Goal: Task Accomplishment & Management: Manage account settings

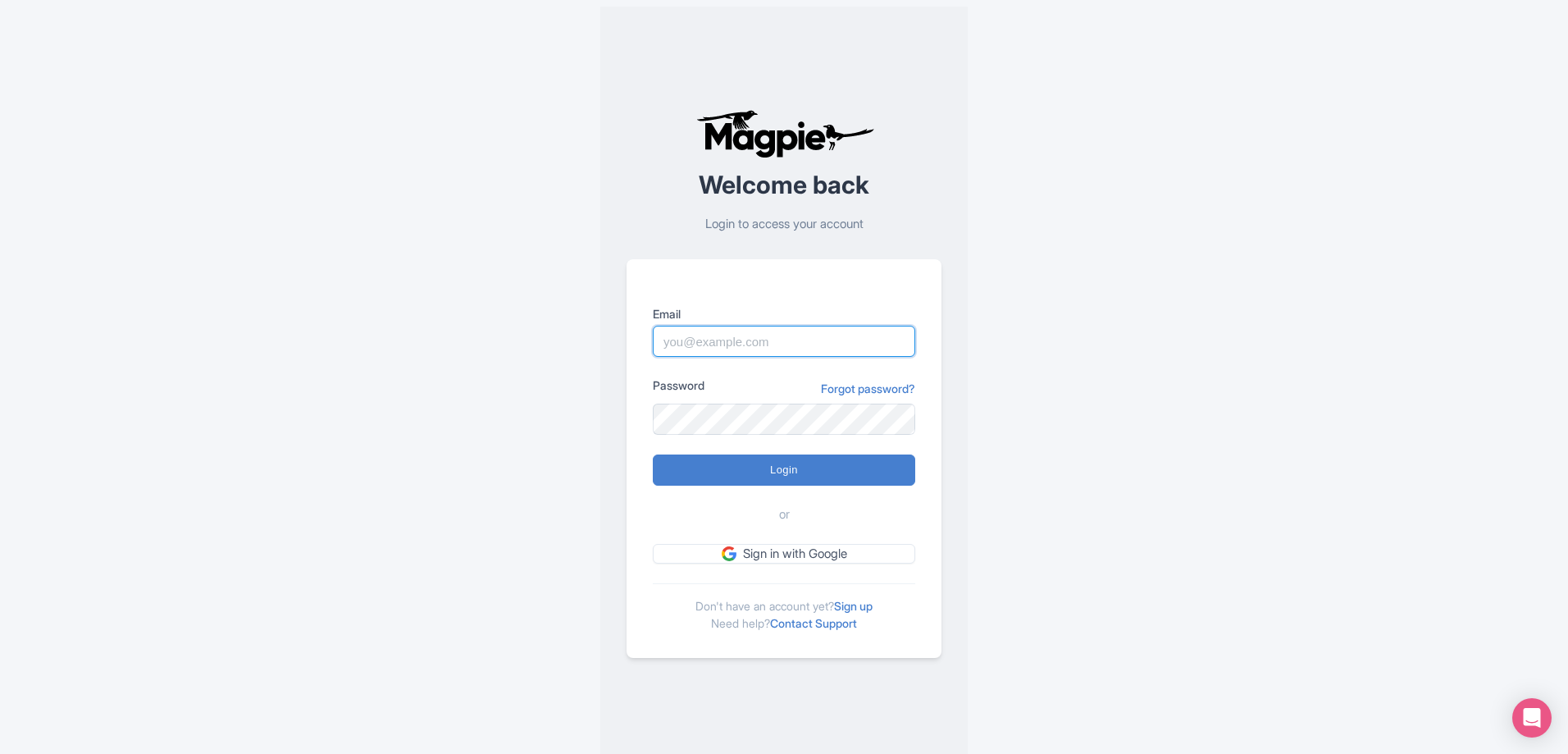
click at [718, 348] on input "Email" at bounding box center [784, 341] width 262 height 32
type input "lorrie@boundlessadventures.net"
click at [653, 455] on input "Login" at bounding box center [784, 470] width 262 height 32
type input "Logging in..."
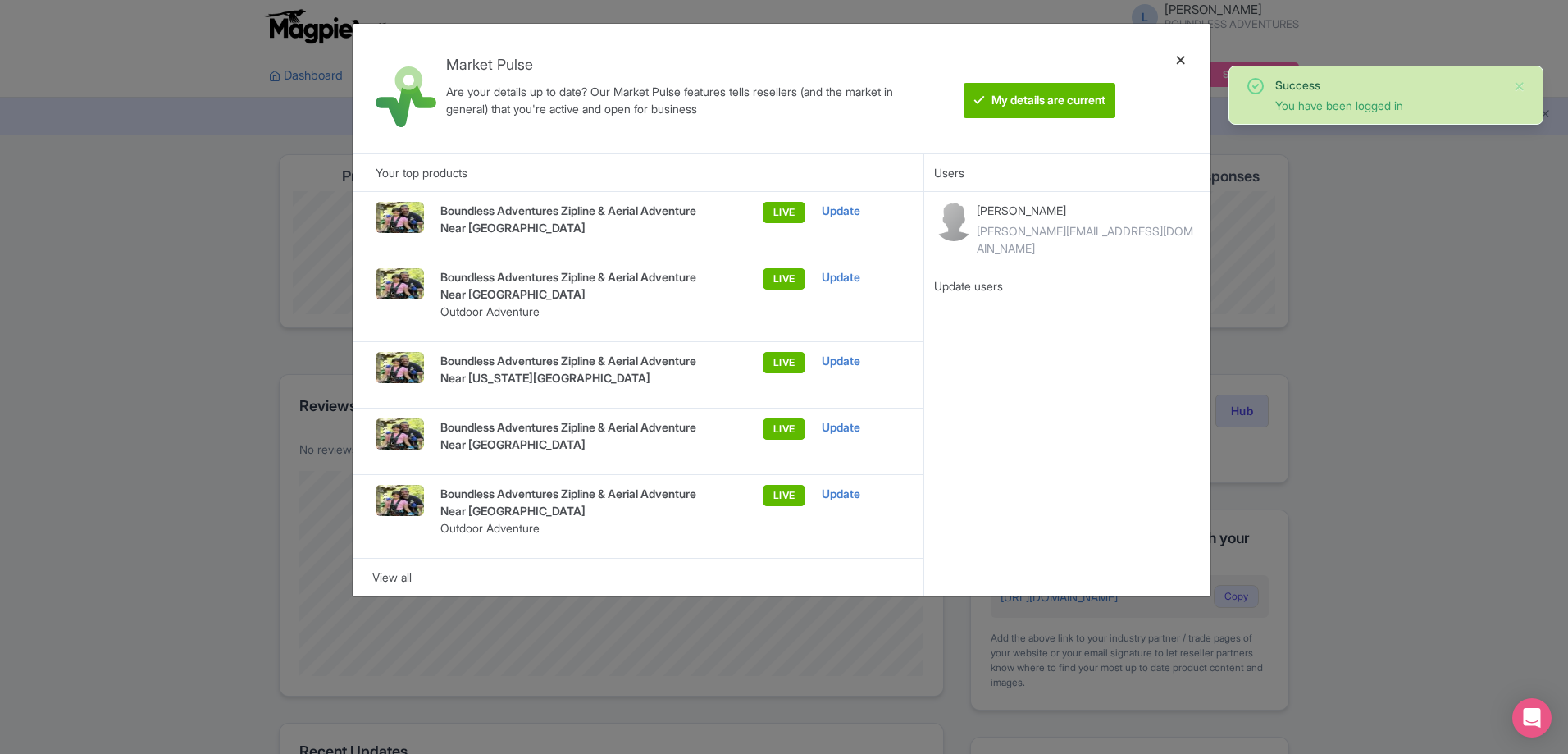
click at [1178, 62] on div at bounding box center [1181, 88] width 40 height 104
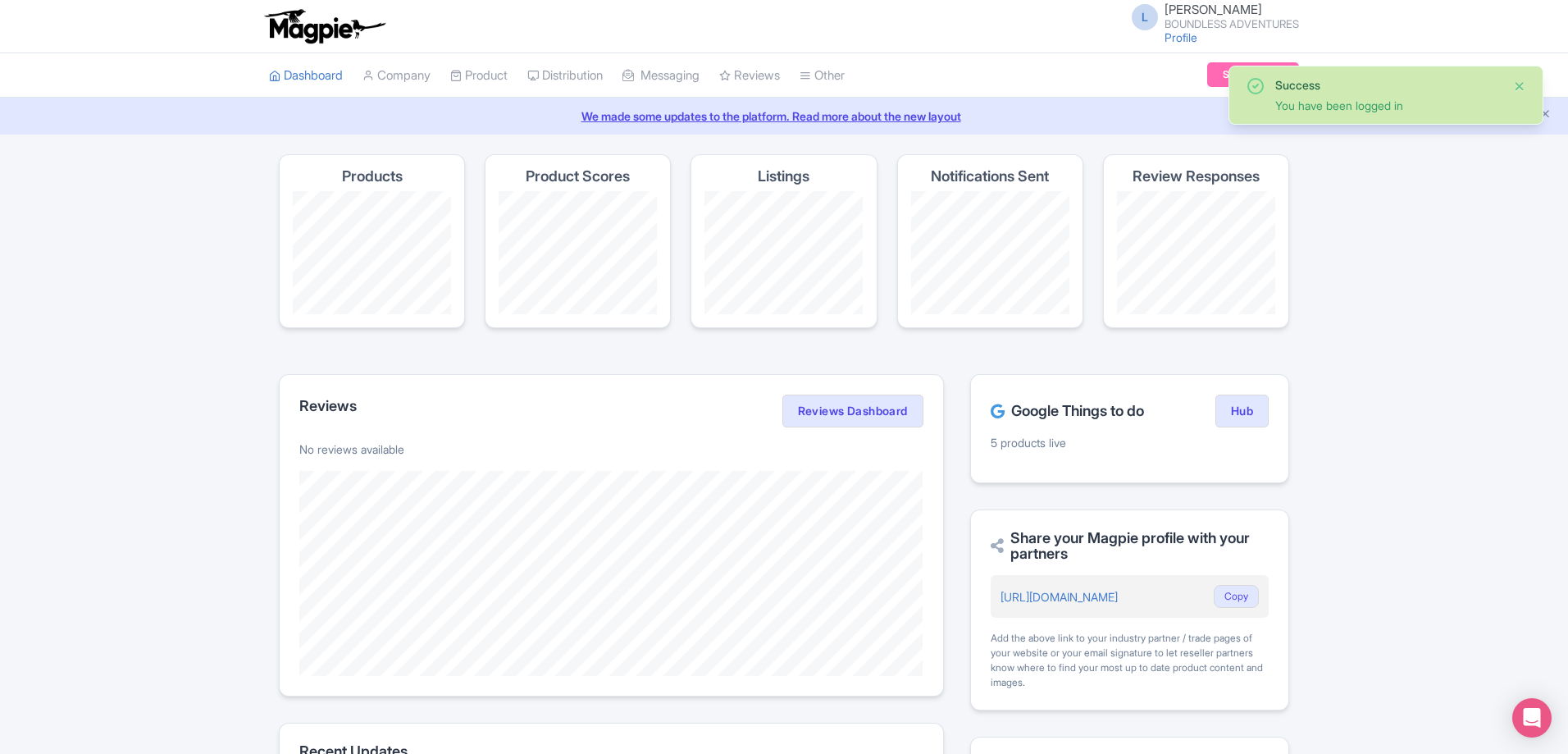
click at [1518, 79] on button "Close" at bounding box center [1519, 87] width 14 height 20
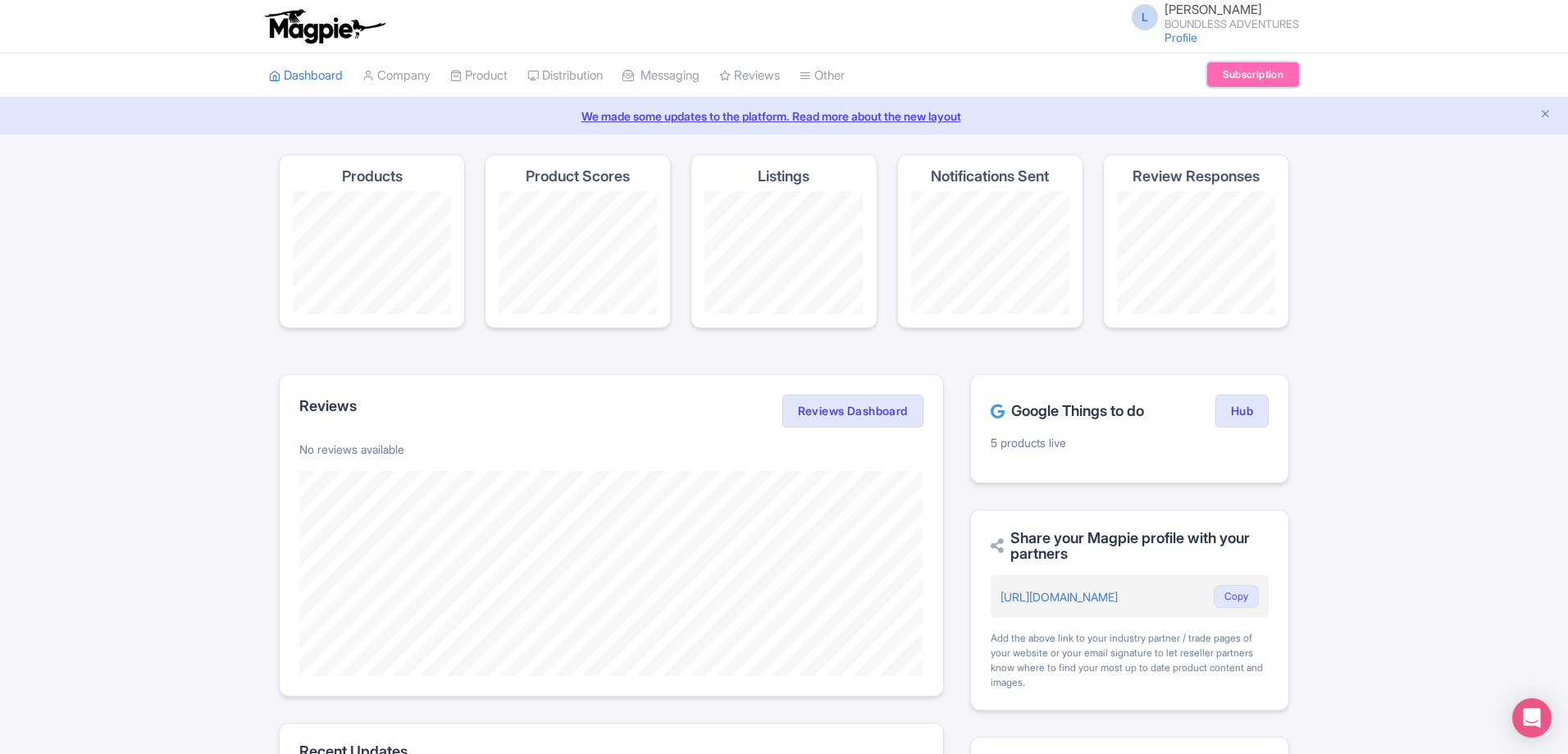
click at [1234, 74] on link "Subscription" at bounding box center [1253, 74] width 92 height 24
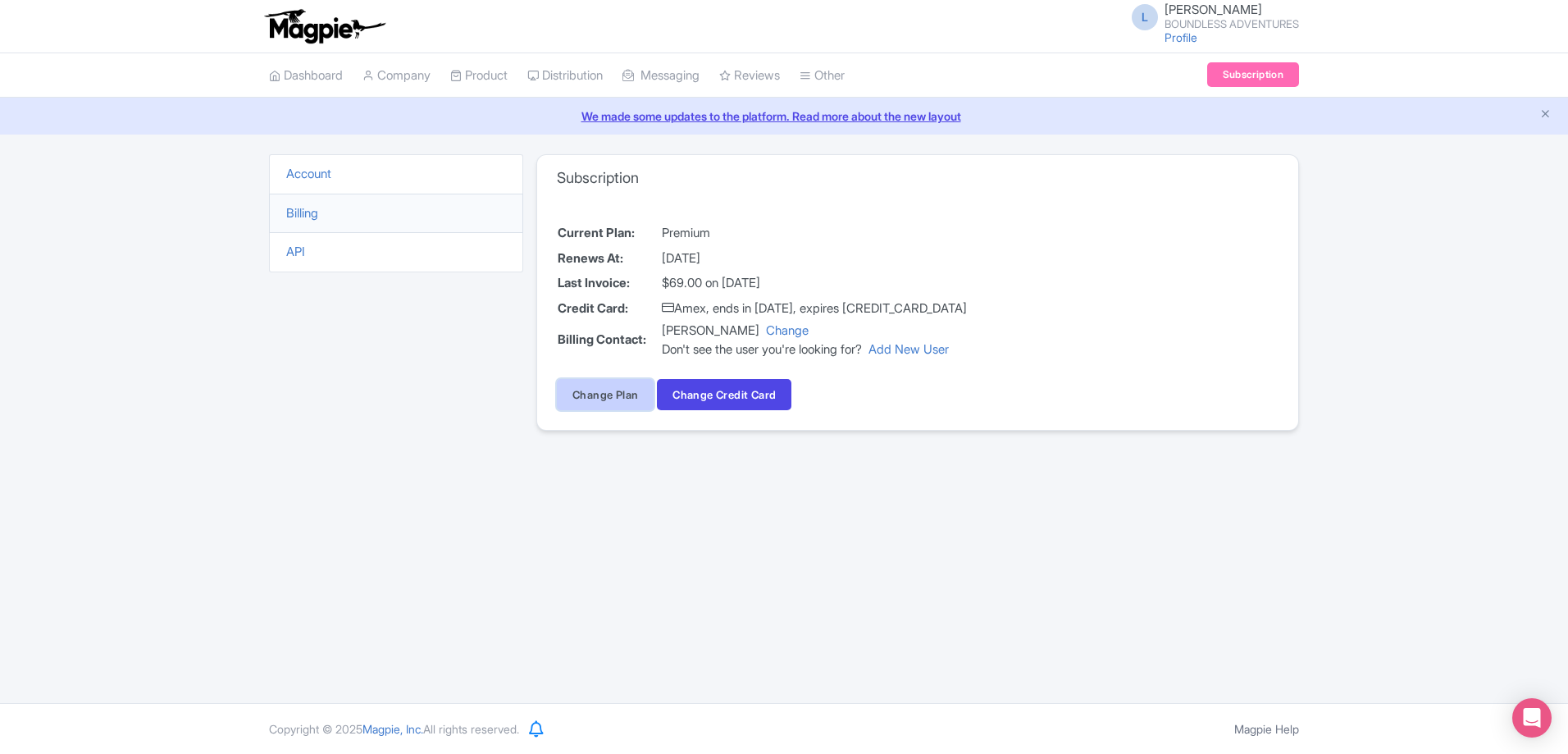
click at [584, 391] on link "Change Plan" at bounding box center [605, 394] width 96 height 32
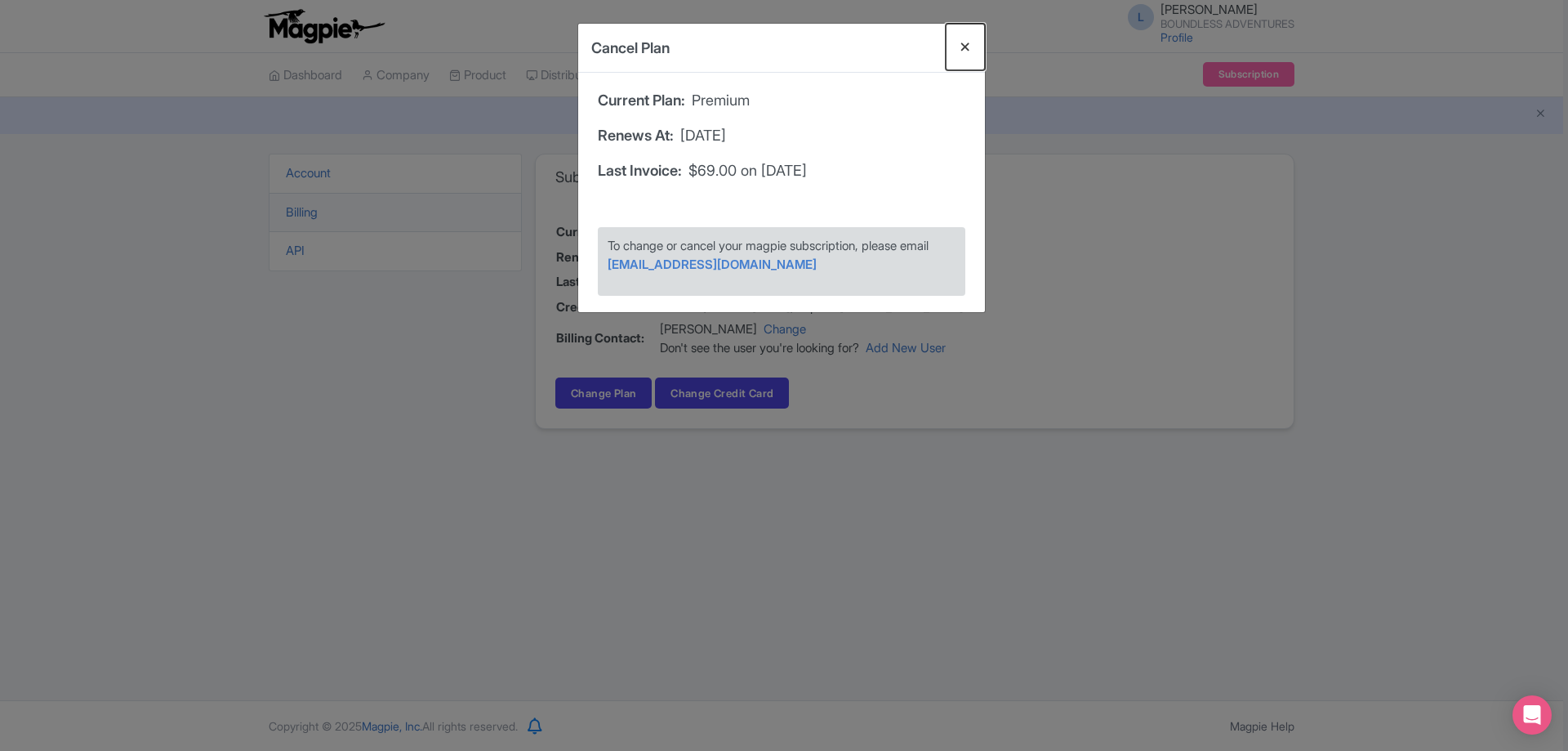
click at [971, 39] on button "Close" at bounding box center [965, 47] width 40 height 47
